Goal: Transaction & Acquisition: Subscribe to service/newsletter

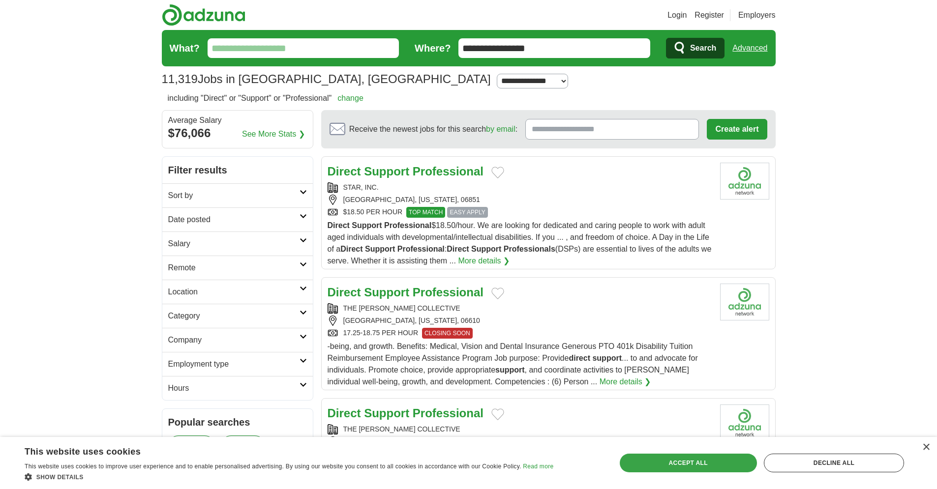
click at [670, 463] on div "Accept all" at bounding box center [688, 463] width 137 height 19
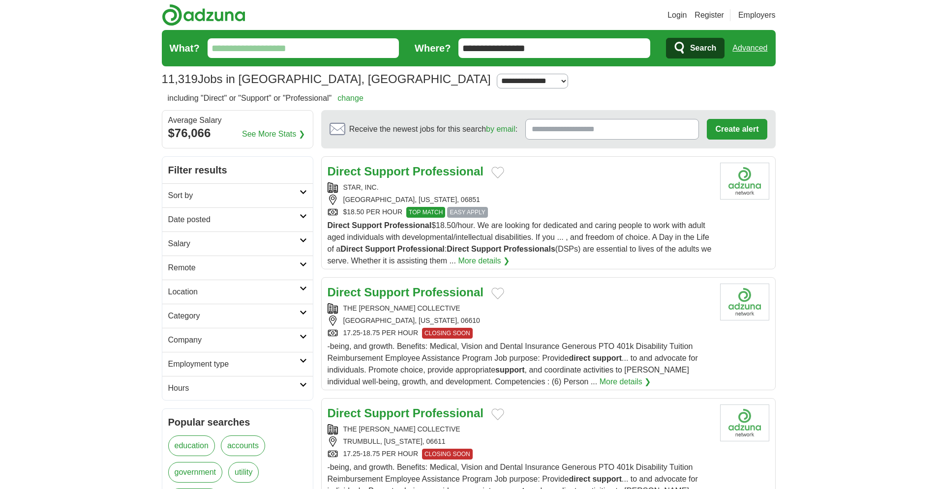
click at [457, 294] on strong "Professional" at bounding box center [448, 292] width 71 height 13
click at [431, 293] on strong "Professional" at bounding box center [448, 292] width 71 height 13
click at [266, 46] on input "What?" at bounding box center [304, 48] width 192 height 20
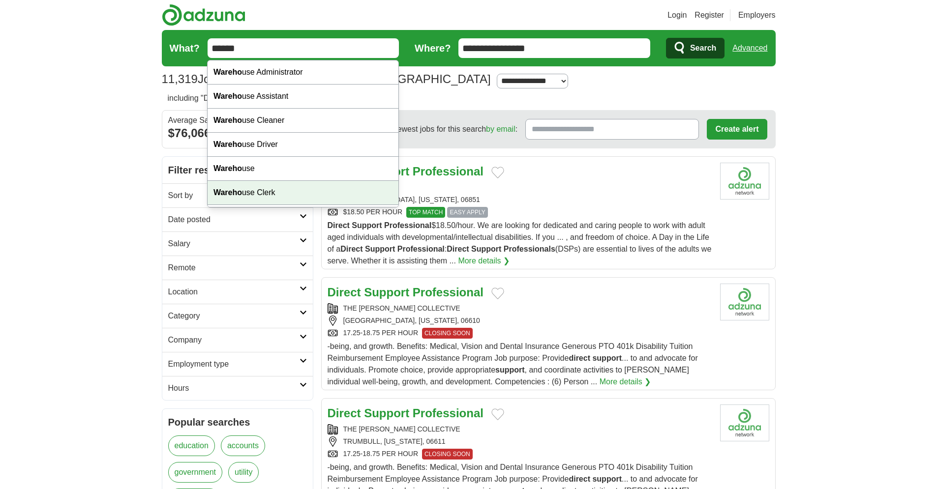
click at [247, 187] on div "Wareho use Clerk" at bounding box center [303, 193] width 191 height 24
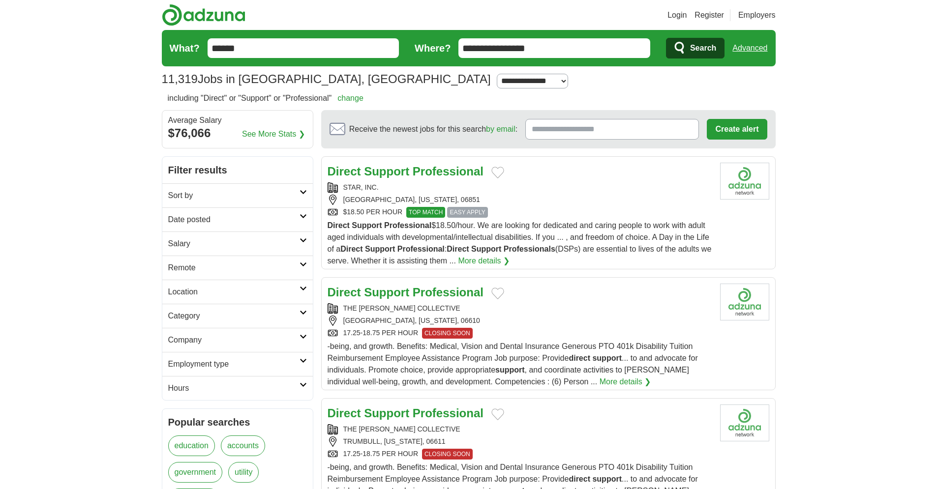
type input "**********"
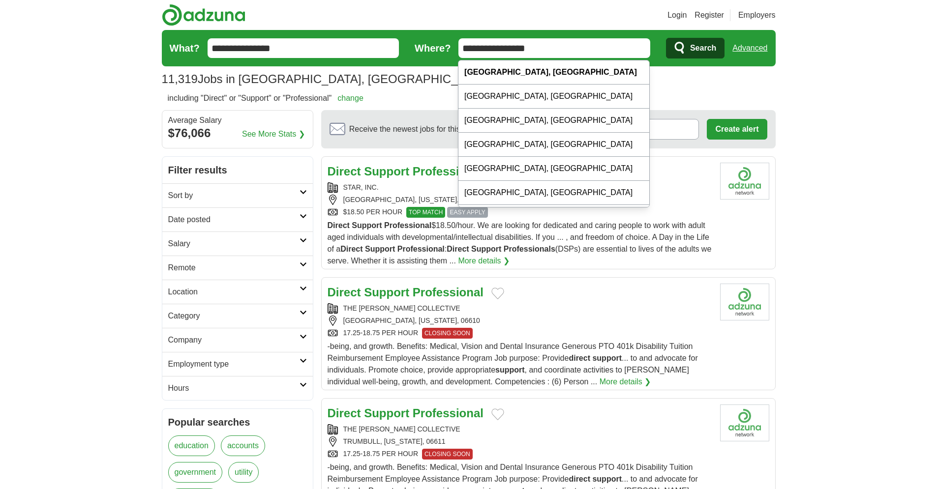
drag, startPoint x: 537, startPoint y: 46, endPoint x: 447, endPoint y: 42, distance: 90.1
click at [447, 42] on form "**********" at bounding box center [469, 48] width 614 height 36
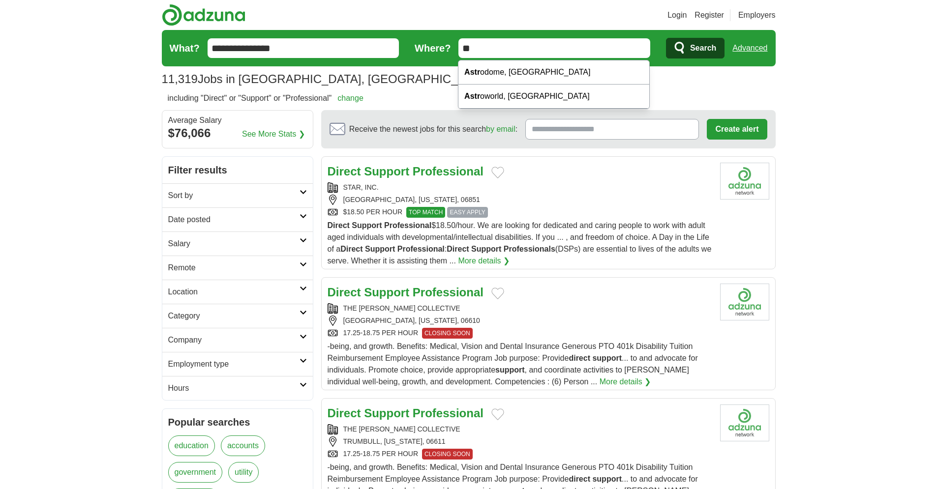
type input "*"
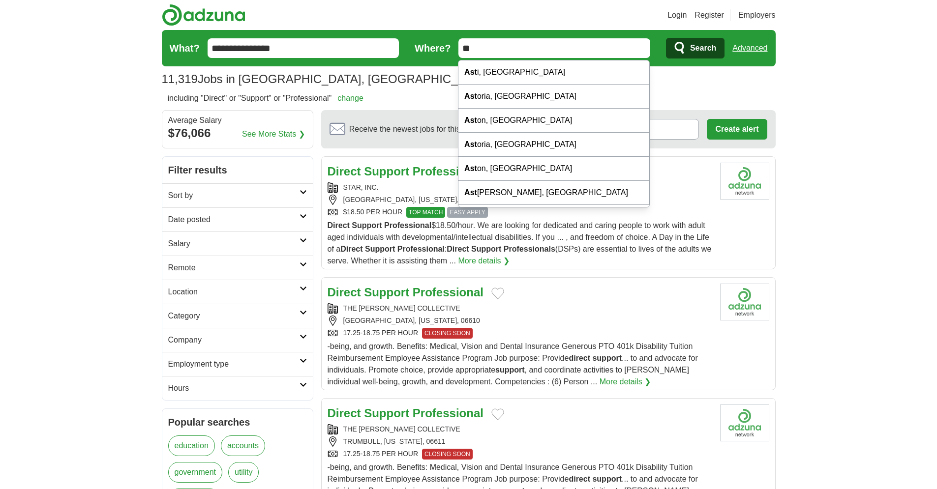
type input "*"
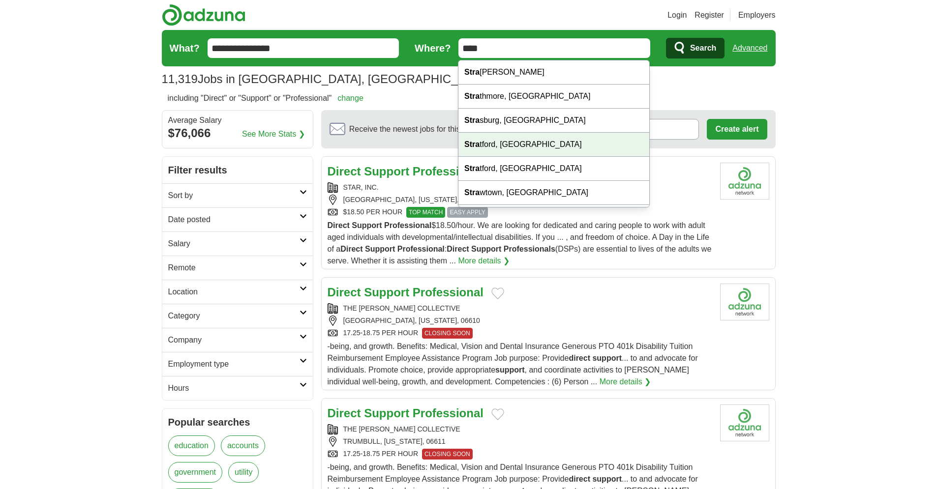
click at [504, 147] on div "Stra tford, [GEOGRAPHIC_DATA]" at bounding box center [553, 145] width 191 height 24
type input "**********"
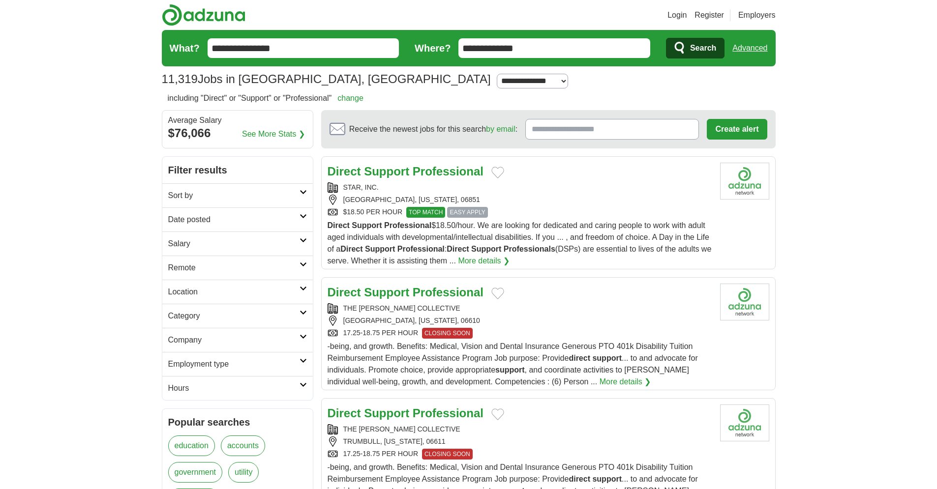
click at [673, 47] on button "Search" at bounding box center [695, 48] width 59 height 21
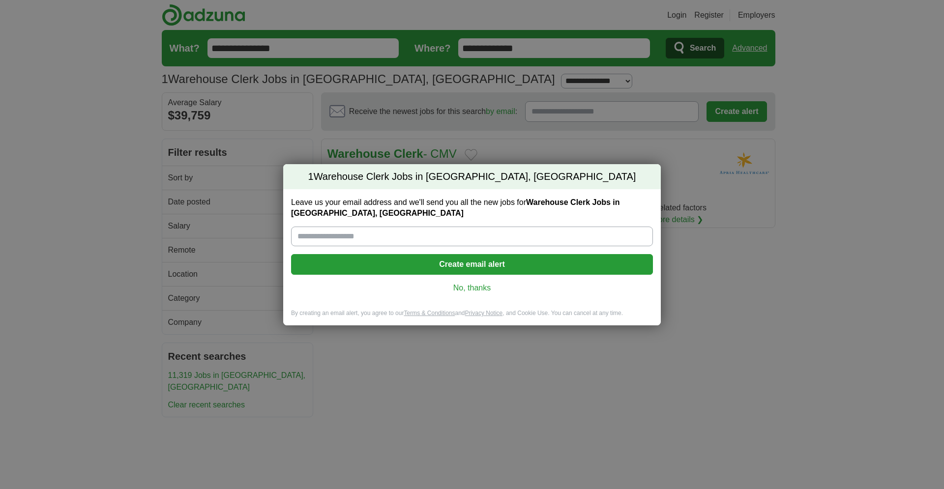
click at [373, 234] on input "Leave us your email address and we'll send you all the new jobs for Warehouse C…" at bounding box center [472, 237] width 362 height 20
type input "**********"
click at [411, 258] on button "Create email alert" at bounding box center [472, 264] width 362 height 21
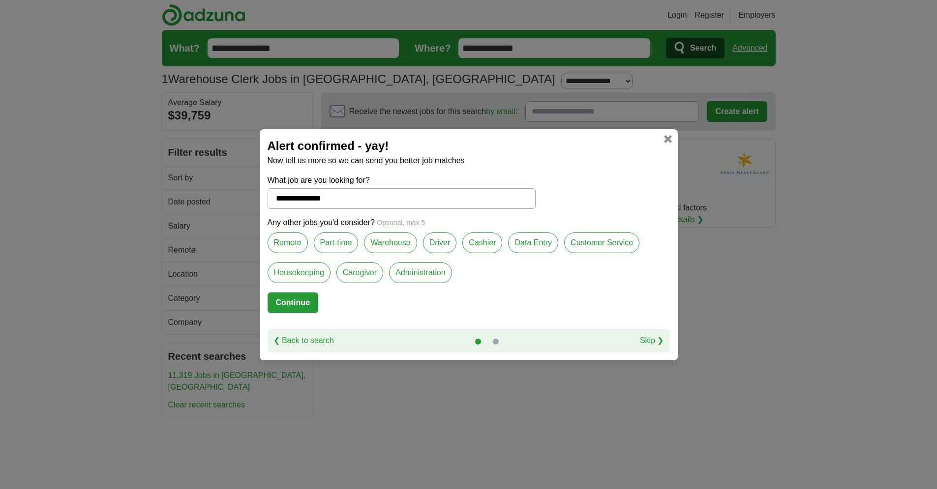
click at [413, 247] on label "Warehouse" at bounding box center [390, 243] width 53 height 21
click at [446, 245] on label "Driver" at bounding box center [440, 243] width 34 height 21
click at [534, 242] on label "Data Entry" at bounding box center [533, 243] width 50 height 21
click at [347, 237] on label "Part-time" at bounding box center [336, 243] width 45 height 21
click at [269, 240] on label "Remote" at bounding box center [288, 243] width 40 height 21
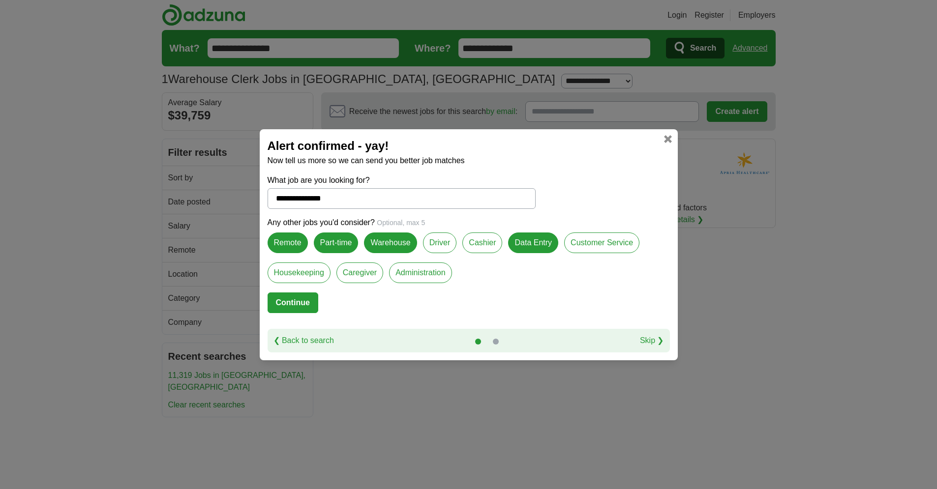
click at [282, 298] on button "Continue" at bounding box center [293, 303] width 51 height 21
select select "*"
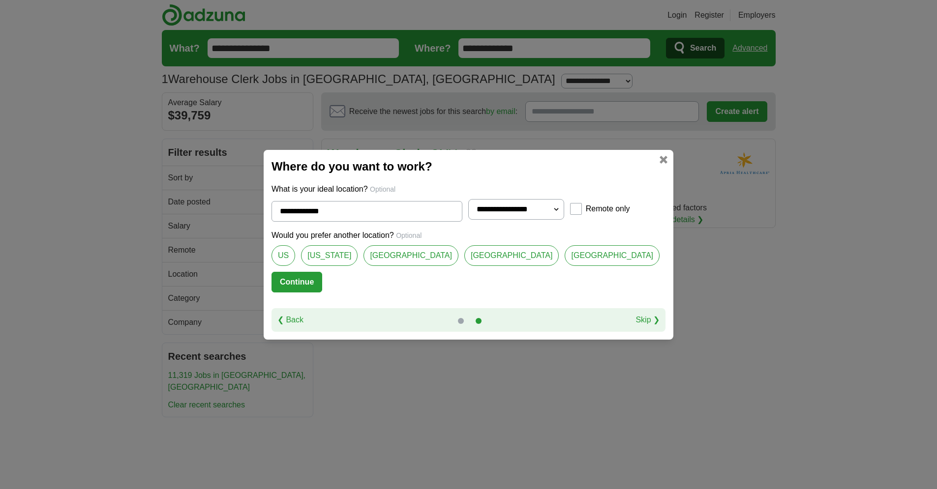
click at [458, 256] on link "[GEOGRAPHIC_DATA]" at bounding box center [410, 255] width 95 height 21
type input "**********"
click at [322, 278] on button "Continue" at bounding box center [296, 282] width 51 height 21
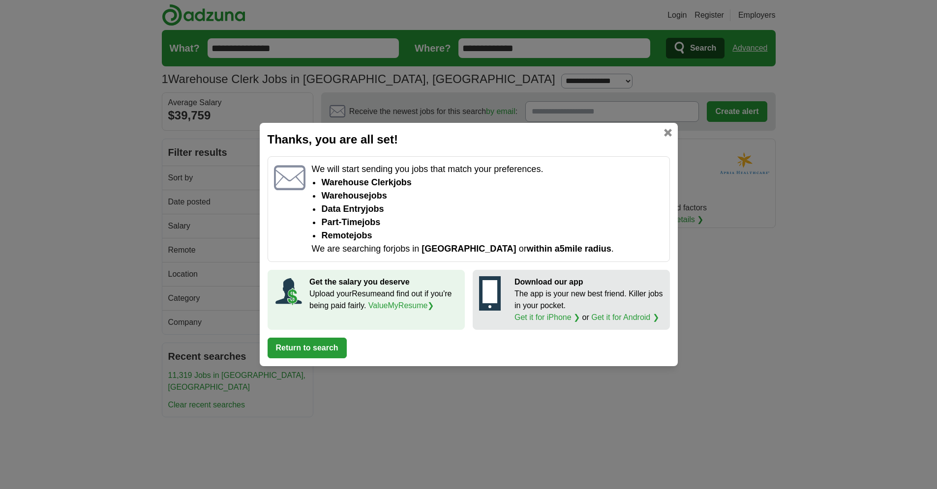
click at [618, 316] on link "Get it for Android ❯" at bounding box center [625, 317] width 68 height 8
click at [387, 307] on link "ValueMyResume ❯" at bounding box center [401, 305] width 66 height 8
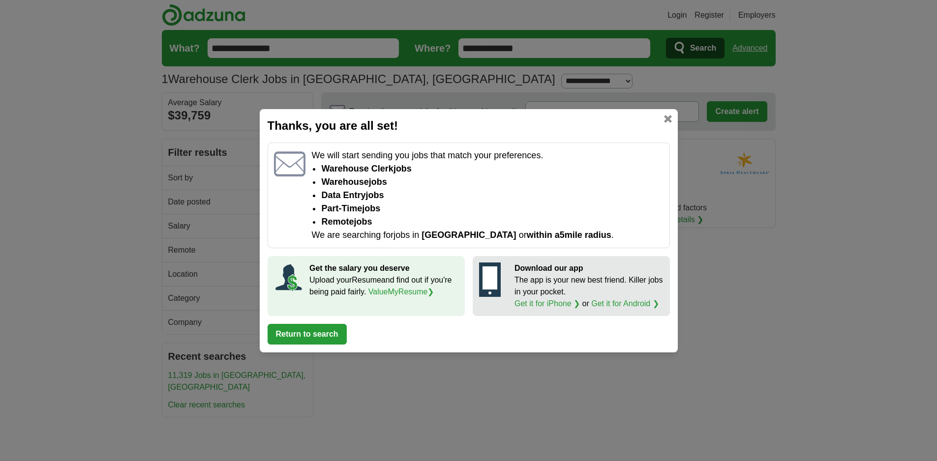
click at [304, 340] on button "Return to search" at bounding box center [307, 334] width 79 height 21
